Goal: Transaction & Acquisition: Purchase product/service

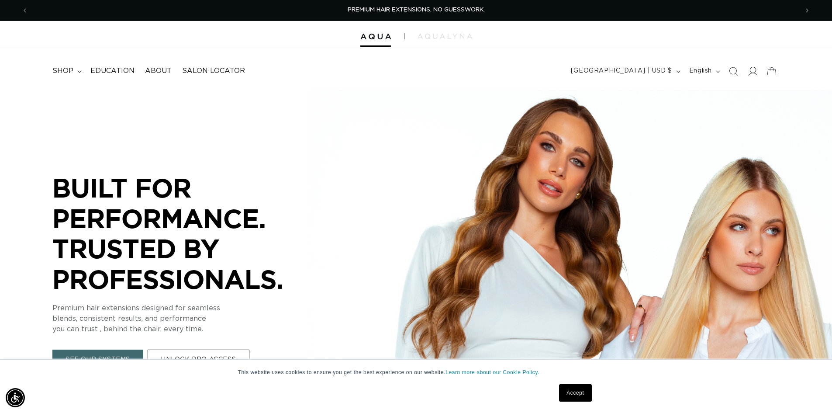
click at [756, 72] on icon at bounding box center [751, 70] width 9 height 9
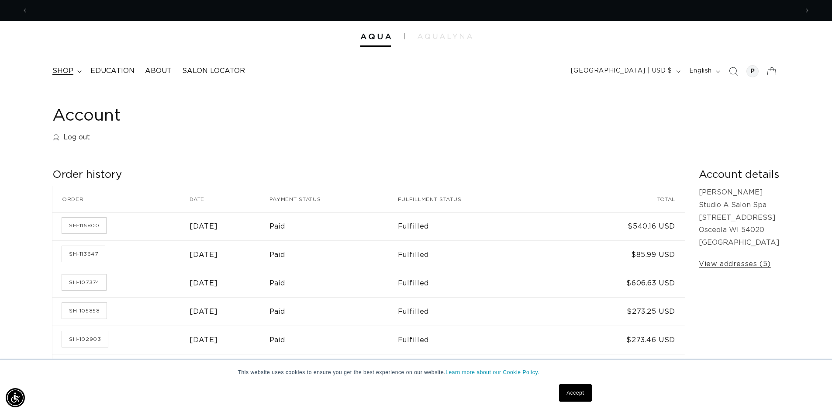
scroll to position [0, 770]
click at [69, 64] on summary "shop" at bounding box center [66, 71] width 38 height 20
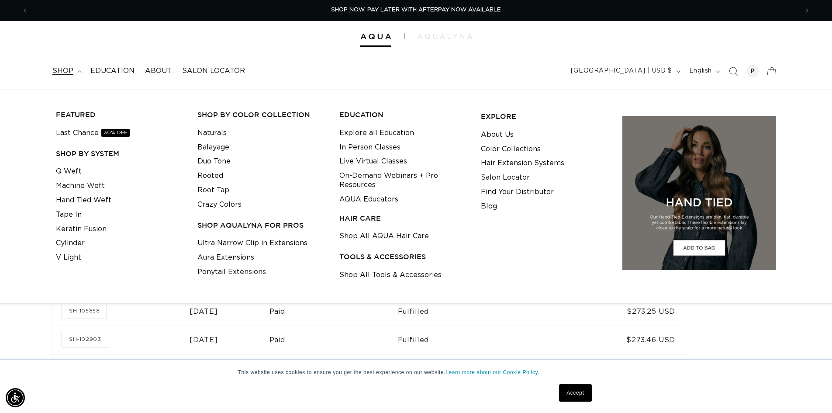
click at [62, 74] on span "shop" at bounding box center [62, 70] width 21 height 9
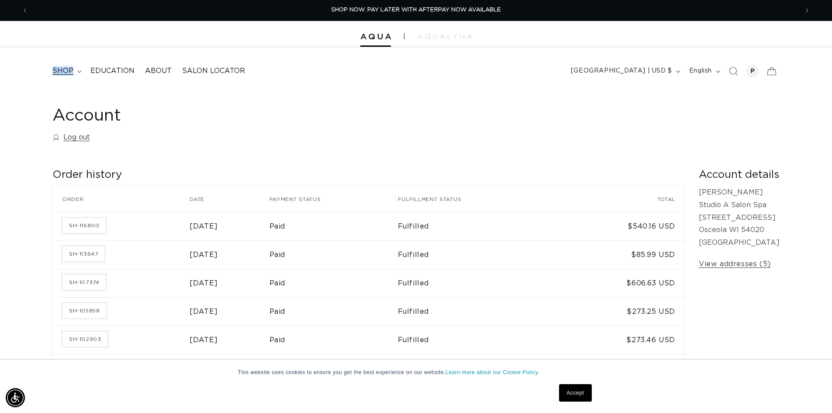
click at [62, 74] on span "shop" at bounding box center [62, 70] width 21 height 9
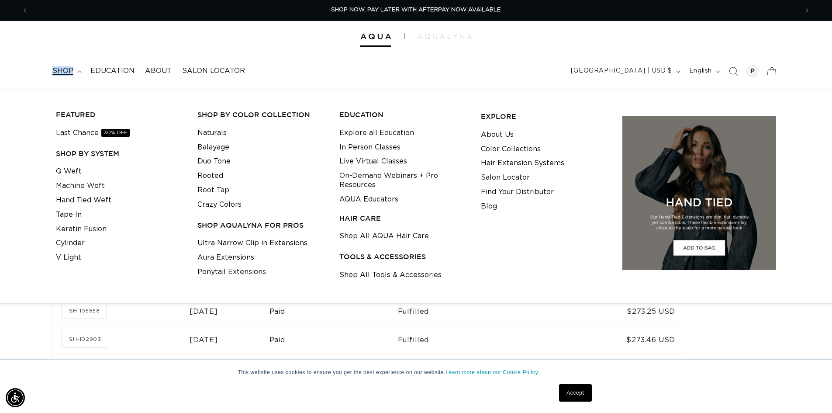
click at [62, 74] on span "shop" at bounding box center [62, 70] width 21 height 9
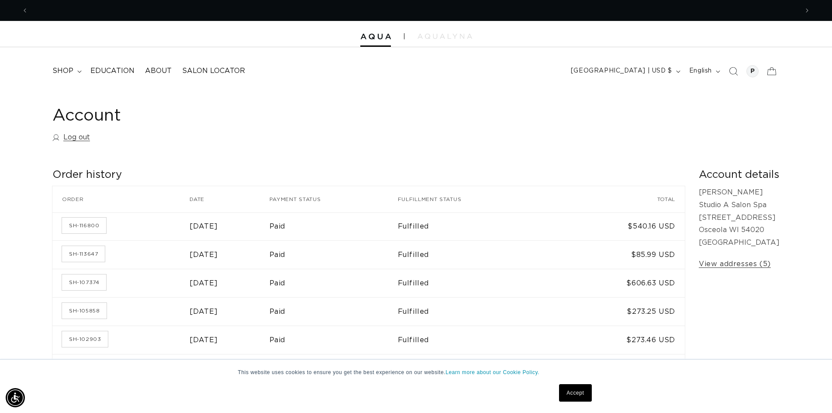
scroll to position [0, 1539]
click at [574, 397] on link "Accept" at bounding box center [575, 392] width 32 height 17
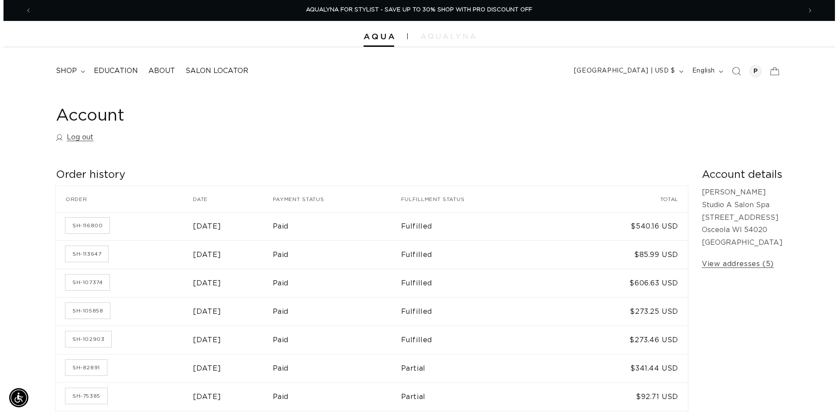
scroll to position [0, 0]
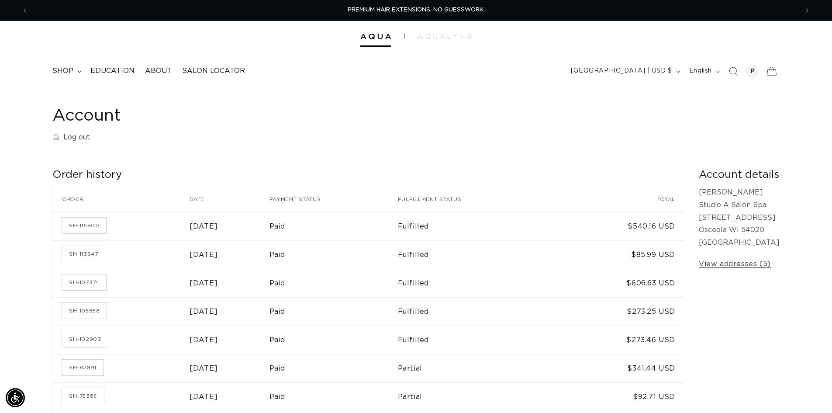
click at [775, 72] on icon at bounding box center [771, 71] width 21 height 21
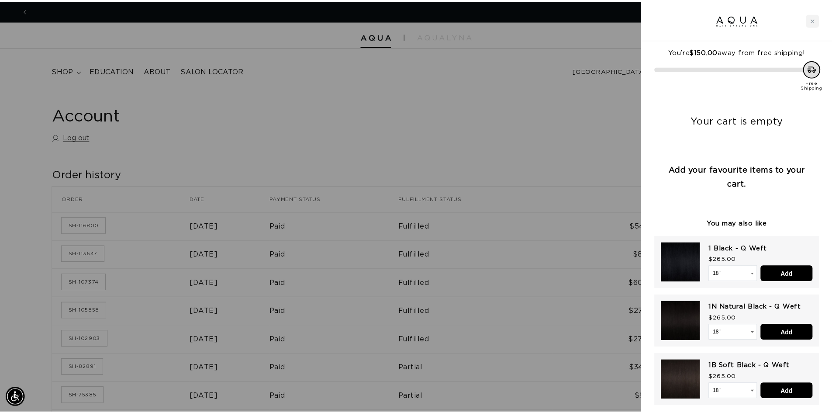
scroll to position [0, 1552]
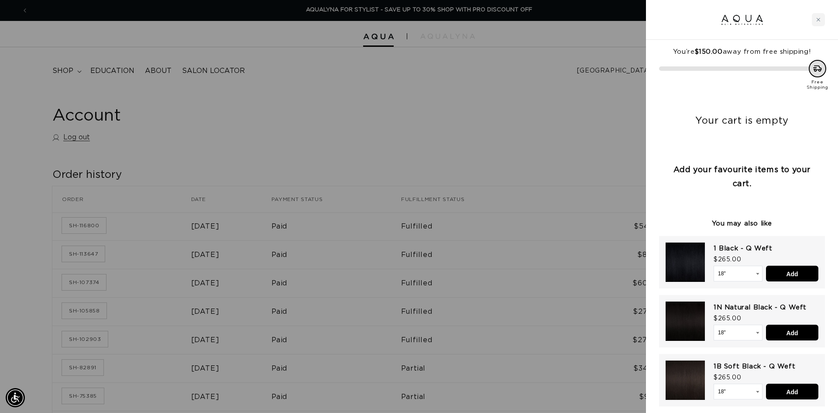
click at [346, 111] on div at bounding box center [419, 206] width 838 height 413
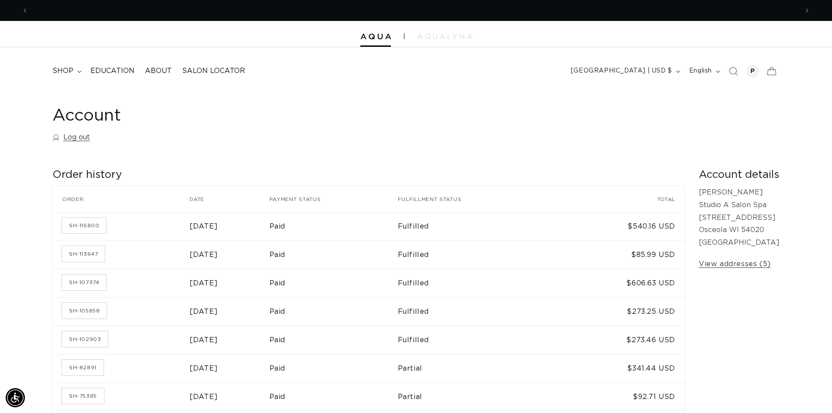
scroll to position [0, 0]
click at [26, 9] on icon "Previous announcement" at bounding box center [25, 10] width 3 height 4
click at [28, 14] on span "Previous announcement" at bounding box center [25, 10] width 9 height 9
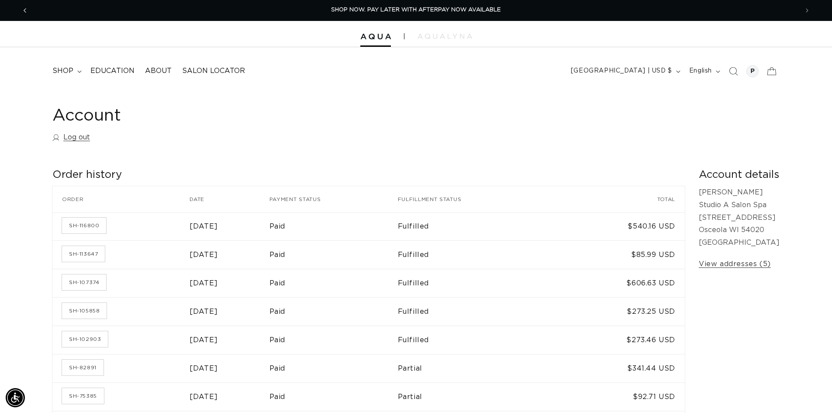
click at [28, 14] on span "Previous announcement" at bounding box center [25, 10] width 9 height 9
click at [68, 69] on span "shop" at bounding box center [62, 70] width 21 height 9
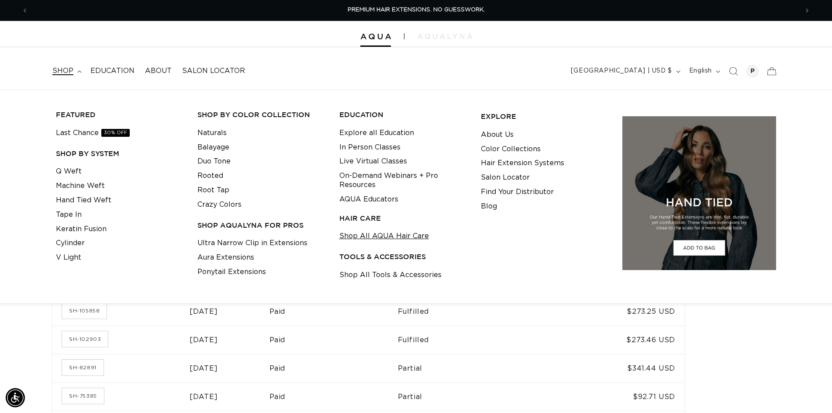
click at [378, 241] on link "Shop All AQUA Hair Care" at bounding box center [383, 236] width 89 height 14
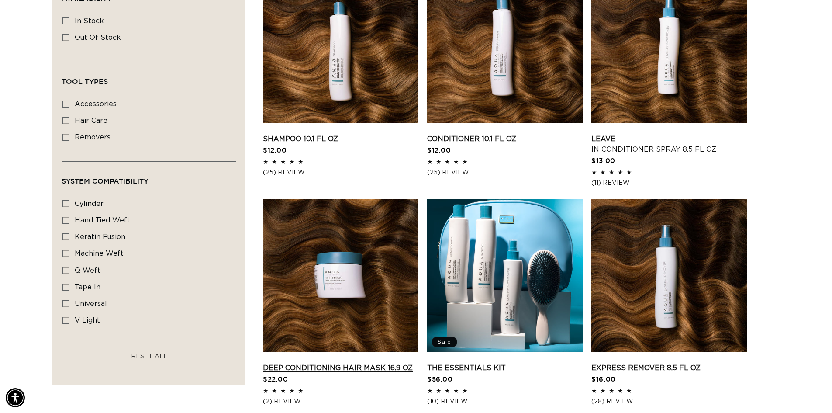
scroll to position [393, 0]
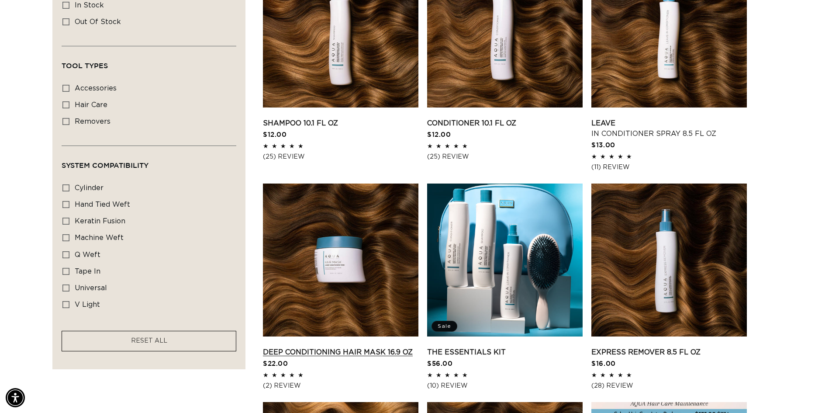
click at [399, 347] on link "Deep Conditioning Hair Mask 16.9 oz" at bounding box center [340, 352] width 155 height 10
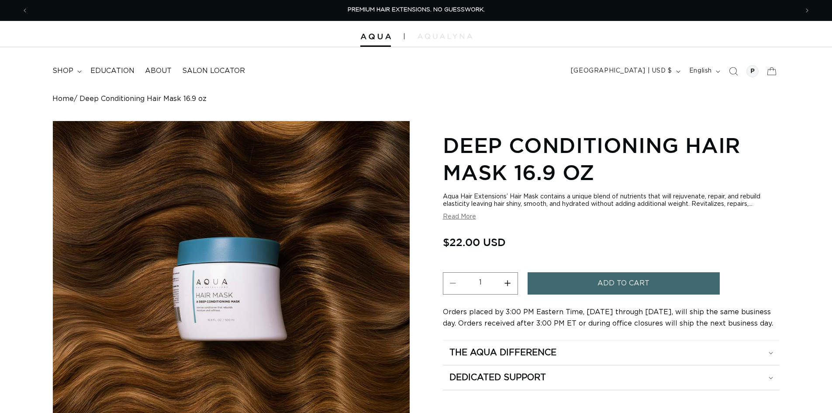
click at [569, 278] on button "Add to cart" at bounding box center [623, 283] width 192 height 22
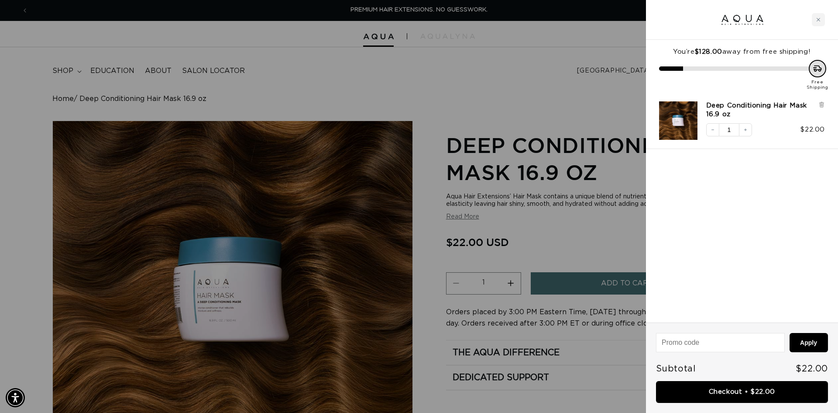
click at [596, 185] on div at bounding box center [419, 206] width 838 height 413
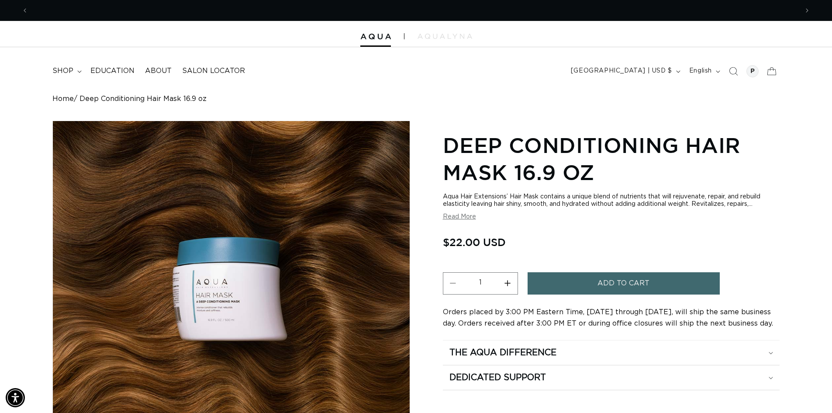
scroll to position [0, 1539]
click at [72, 69] on span "shop" at bounding box center [62, 70] width 21 height 9
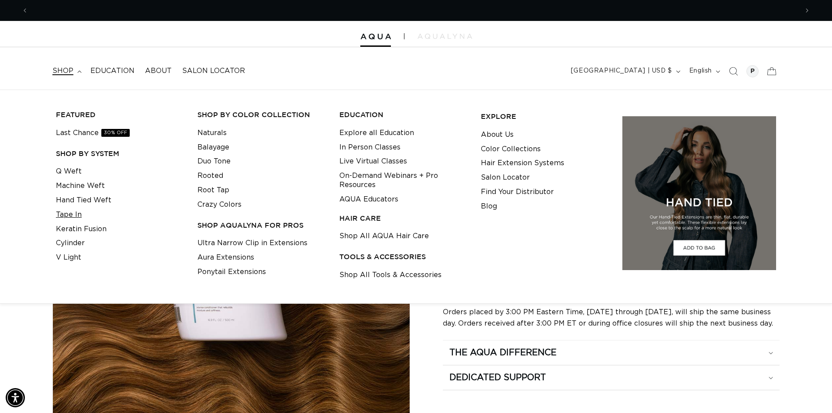
click at [74, 218] on link "Tape In" at bounding box center [69, 214] width 26 height 14
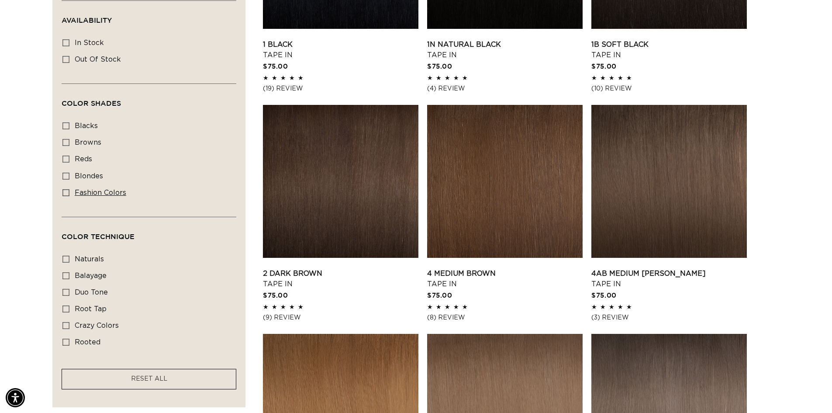
scroll to position [0, 1539]
click at [93, 276] on span "balayage" at bounding box center [91, 275] width 32 height 7
click at [69, 276] on input "balayage balayage (6 products)" at bounding box center [65, 275] width 7 height 7
checkbox input "true"
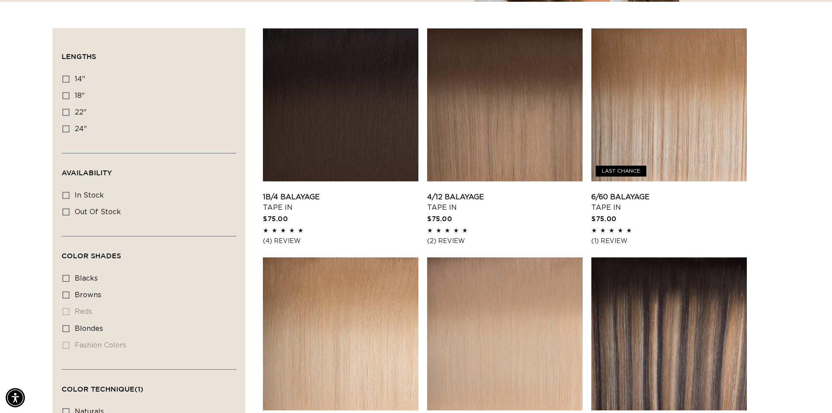
scroll to position [0, 770]
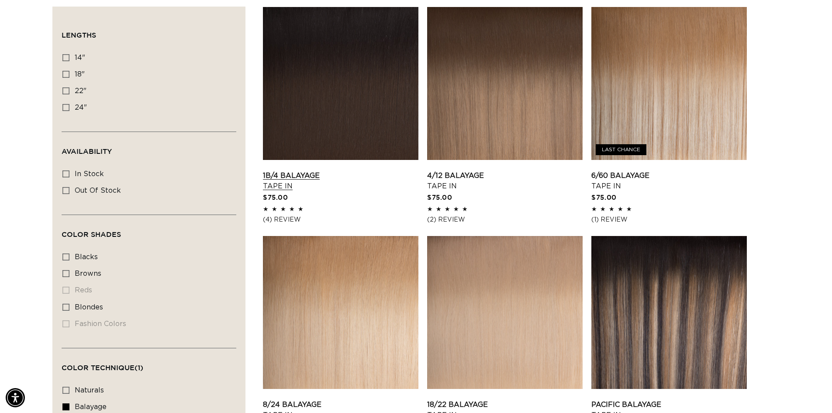
click at [320, 170] on link "1B/4 Balayage Tape In" at bounding box center [340, 180] width 155 height 21
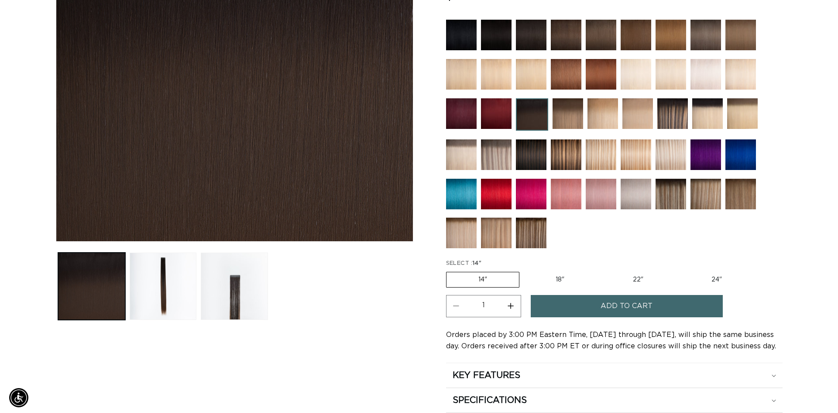
scroll to position [0, 770]
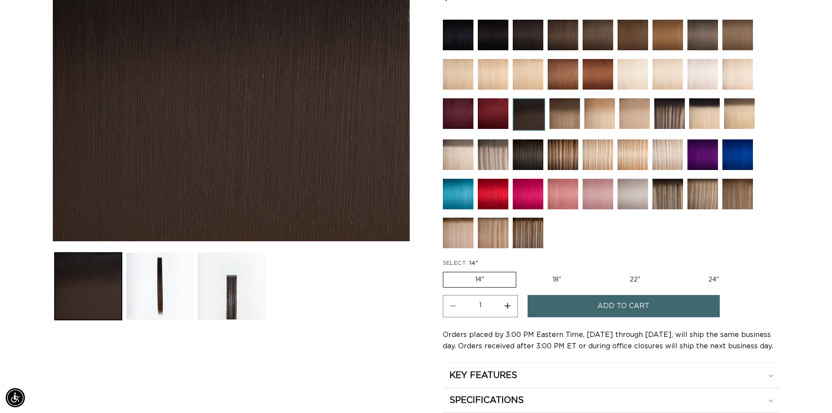
click at [719, 279] on label "24" Variant sold out or unavailable" at bounding box center [713, 279] width 74 height 15
click at [677, 270] on input "24" Variant sold out or unavailable" at bounding box center [676, 270] width 0 height 0
radio input "true"
click at [613, 309] on span "Add to cart" at bounding box center [623, 306] width 52 height 22
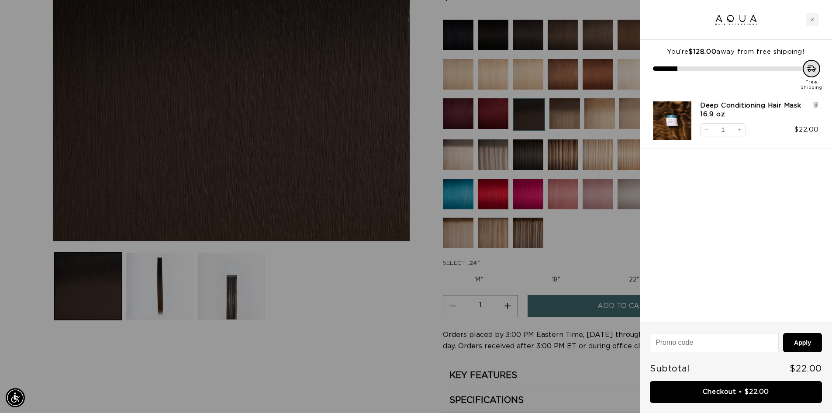
scroll to position [0, 1552]
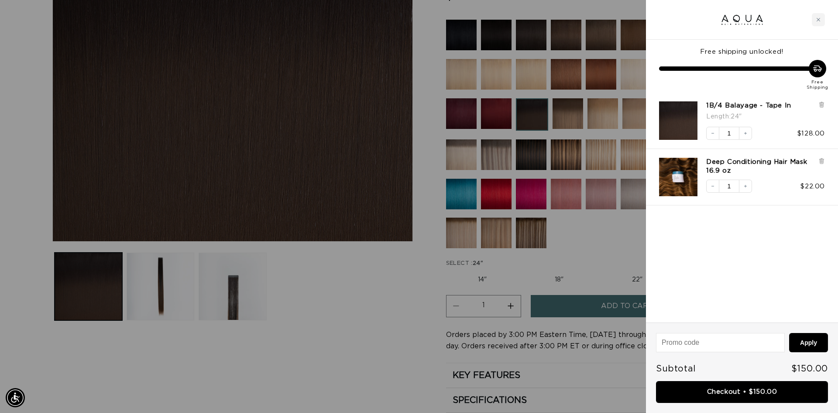
click at [582, 236] on div at bounding box center [419, 206] width 838 height 413
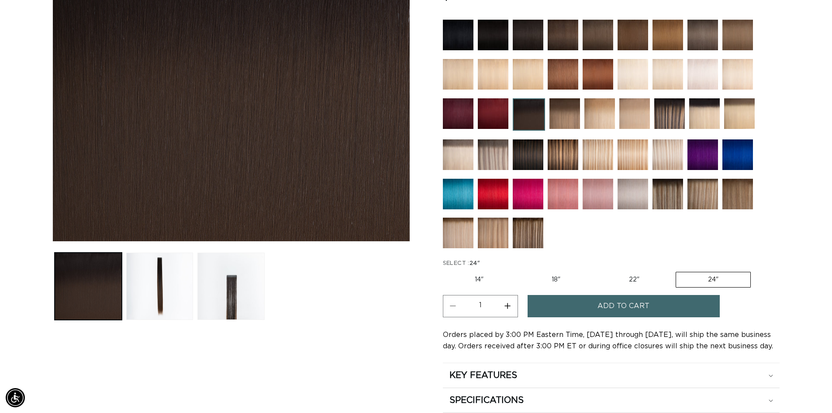
scroll to position [0, 0]
click at [671, 108] on img at bounding box center [669, 113] width 31 height 31
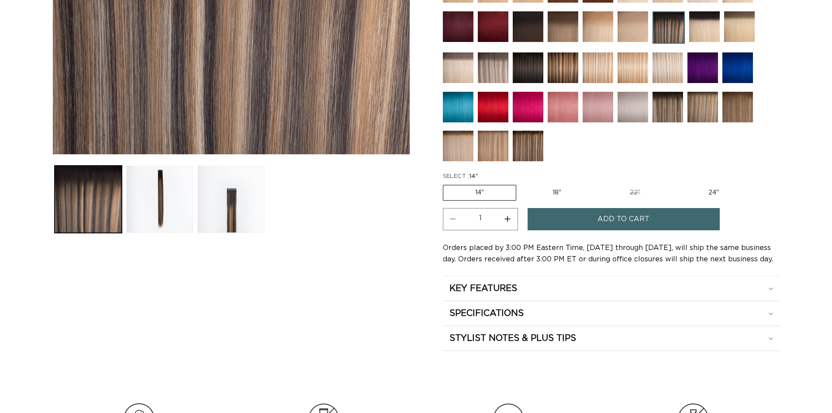
scroll to position [306, 0]
click at [712, 191] on label "24" Variant sold out or unavailable" at bounding box center [713, 192] width 74 height 15
click at [677, 183] on input "24" Variant sold out or unavailable" at bounding box center [676, 182] width 0 height 0
radio input "true"
click at [621, 216] on span "Add to cart" at bounding box center [623, 218] width 52 height 22
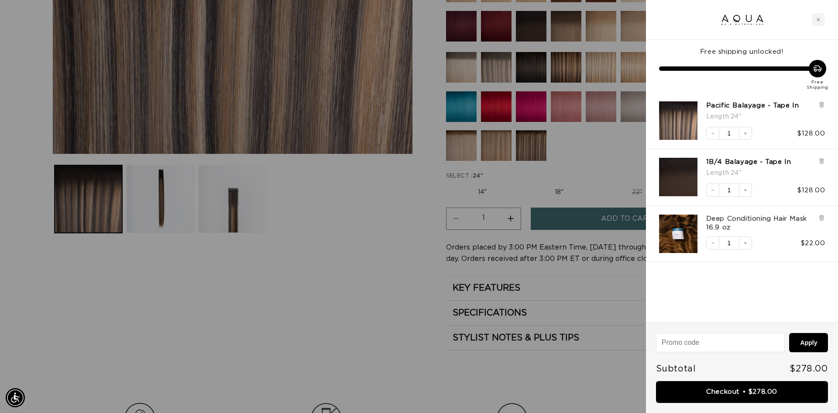
scroll to position [0, 1552]
click at [730, 216] on link "Deep Conditioning Hair Mask 16.9 oz" at bounding box center [760, 222] width 108 height 17
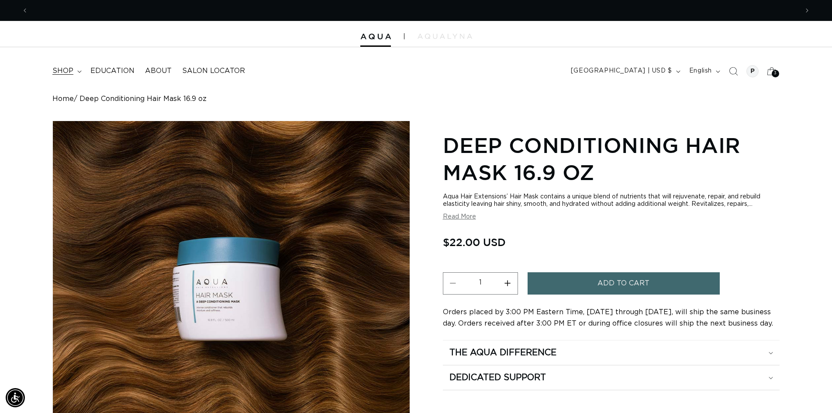
click at [56, 72] on span "shop" at bounding box center [62, 70] width 21 height 9
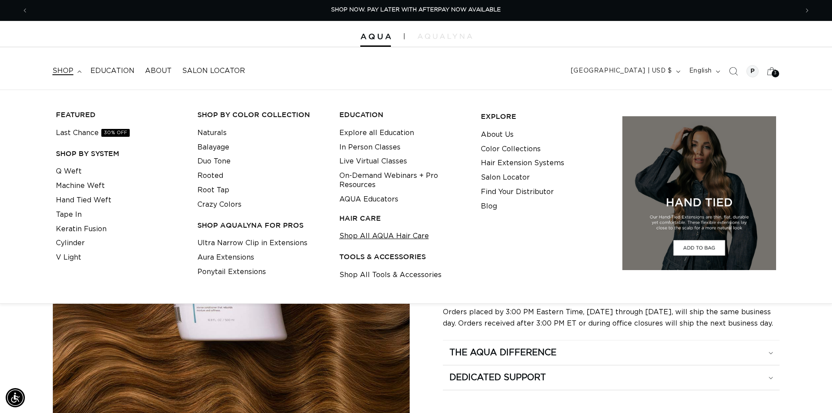
click at [375, 235] on link "Shop All AQUA Hair Care" at bounding box center [383, 236] width 89 height 14
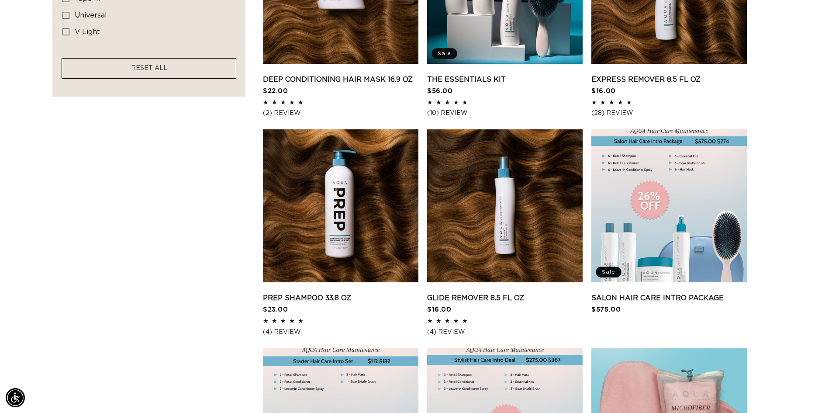
scroll to position [742, 0]
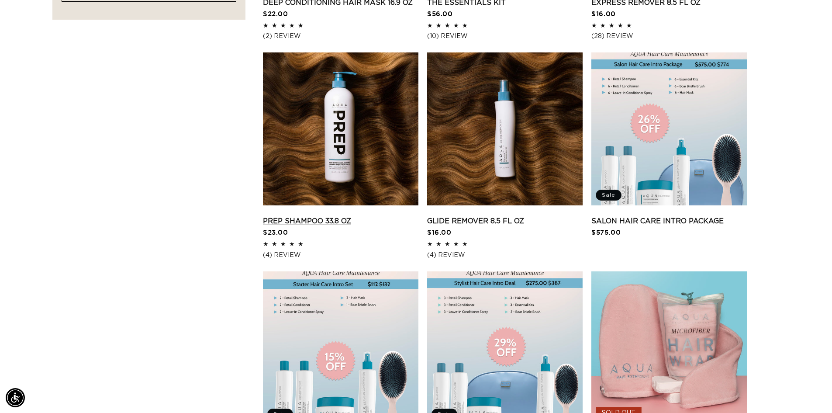
click at [315, 220] on link "Prep Shampoo 33.8 oz" at bounding box center [340, 221] width 155 height 10
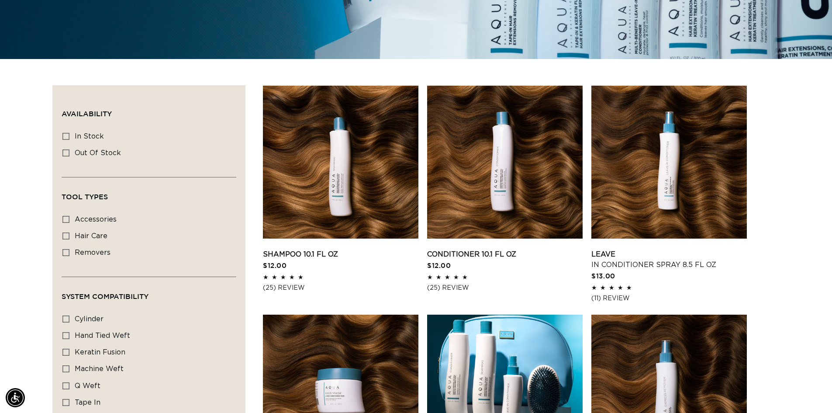
scroll to position [0, 770]
click at [313, 249] on link "Shampoo 10.1 fl oz" at bounding box center [340, 254] width 155 height 10
click at [503, 249] on link "Conditioner 10.1 fl oz" at bounding box center [504, 254] width 155 height 10
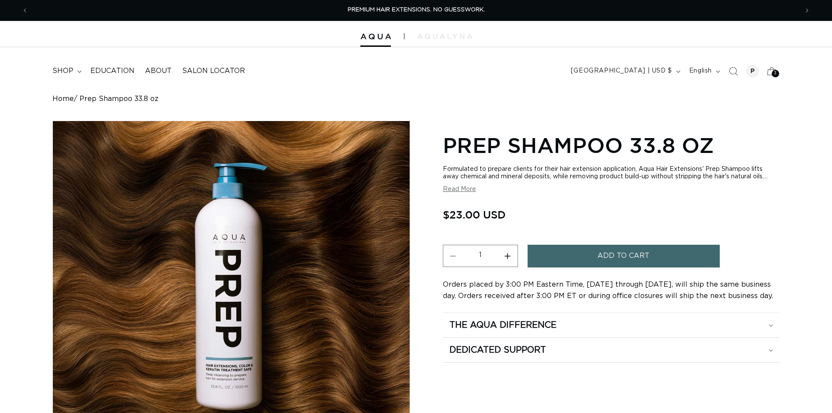
click at [622, 262] on span "Add to cart" at bounding box center [623, 255] width 52 height 22
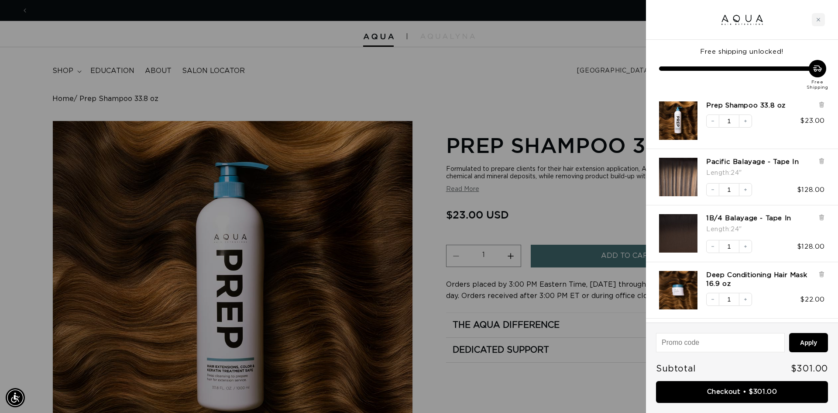
scroll to position [0, 776]
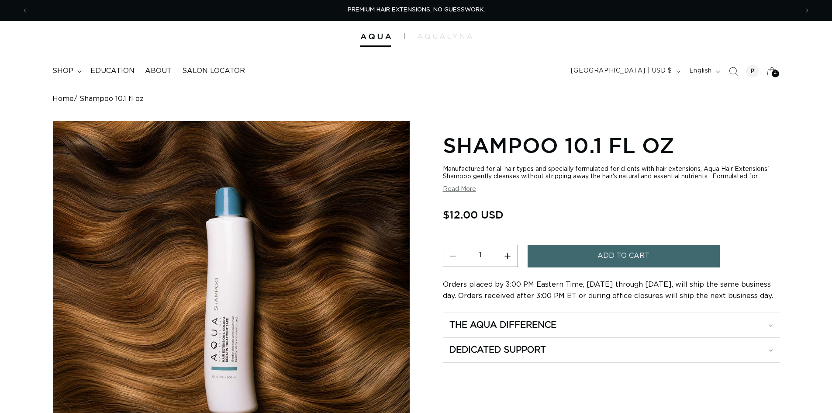
click at [626, 256] on span "Add to cart" at bounding box center [623, 255] width 52 height 22
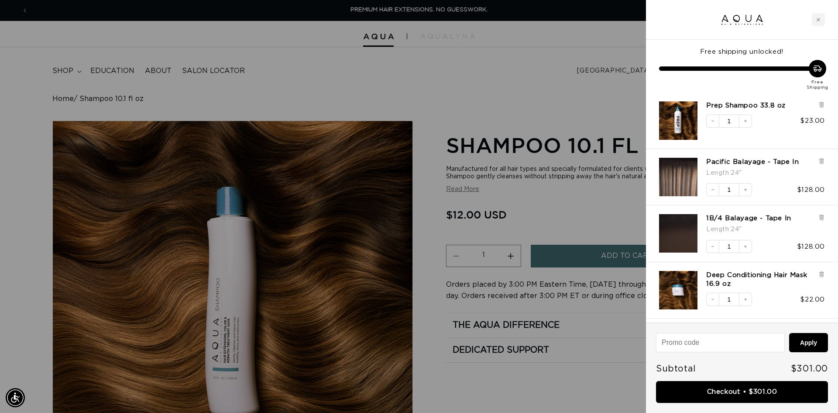
click at [491, 110] on div at bounding box center [419, 206] width 838 height 413
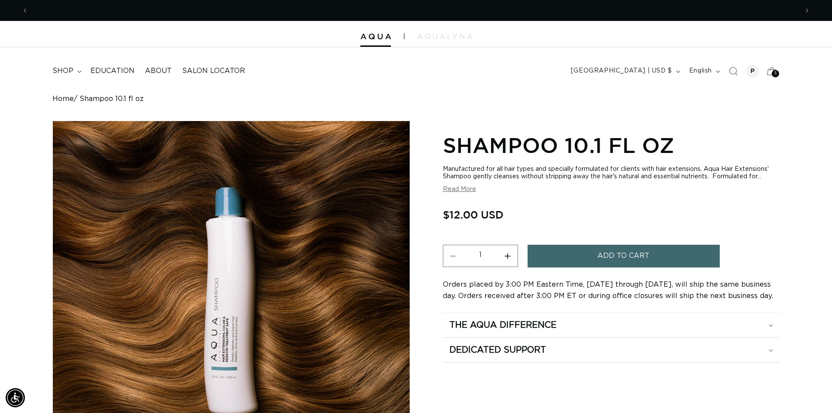
scroll to position [0, 770]
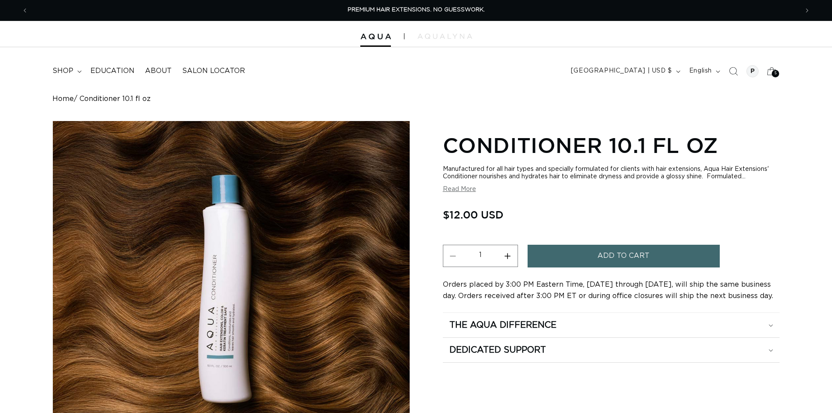
click at [628, 262] on span "Add to cart" at bounding box center [623, 255] width 52 height 22
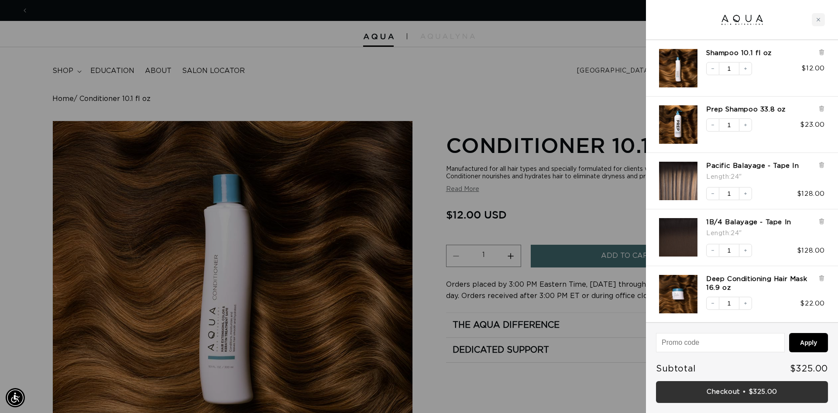
scroll to position [0, 776]
click at [748, 391] on link "Checkout • $325.00" at bounding box center [742, 392] width 172 height 22
